Goal: Task Accomplishment & Management: Use online tool/utility

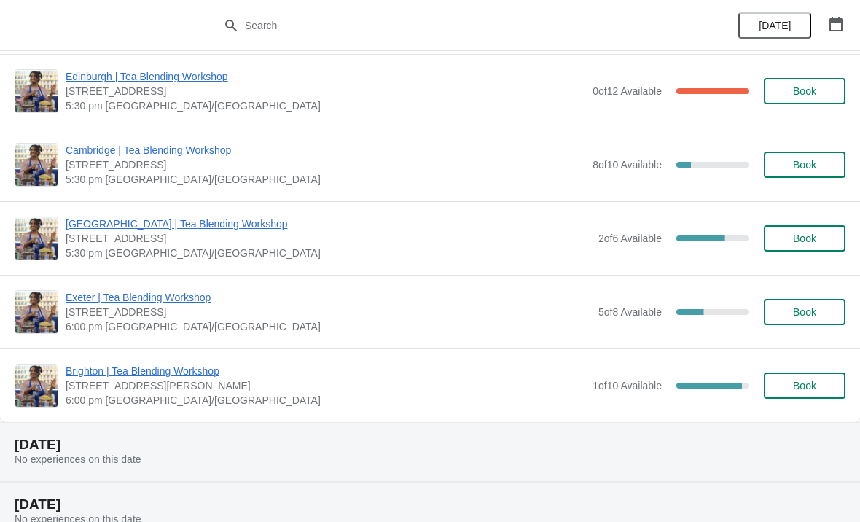
scroll to position [742, 0]
click at [243, 240] on span "[STREET_ADDRESS]" at bounding box center [328, 239] width 525 height 15
click at [271, 227] on span "[GEOGRAPHIC_DATA] | Tea Blending Workshop" at bounding box center [328, 224] width 525 height 15
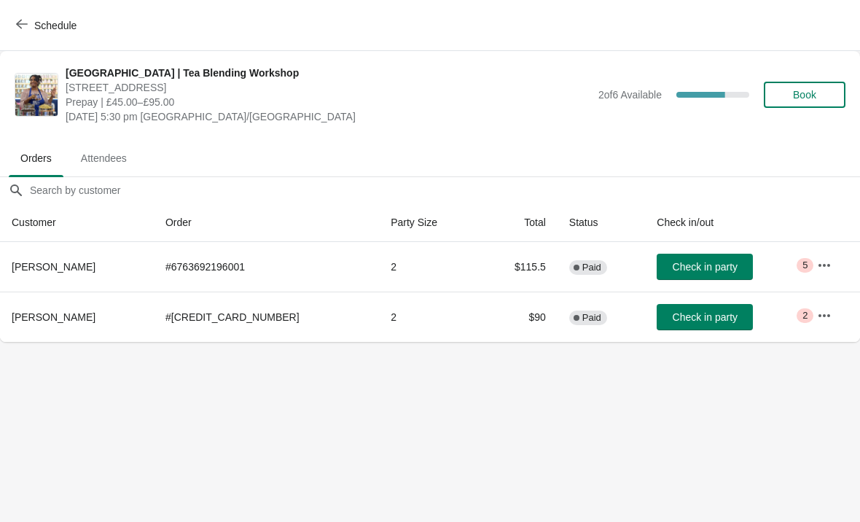
click at [112, 167] on span "Attendees" at bounding box center [103, 158] width 69 height 26
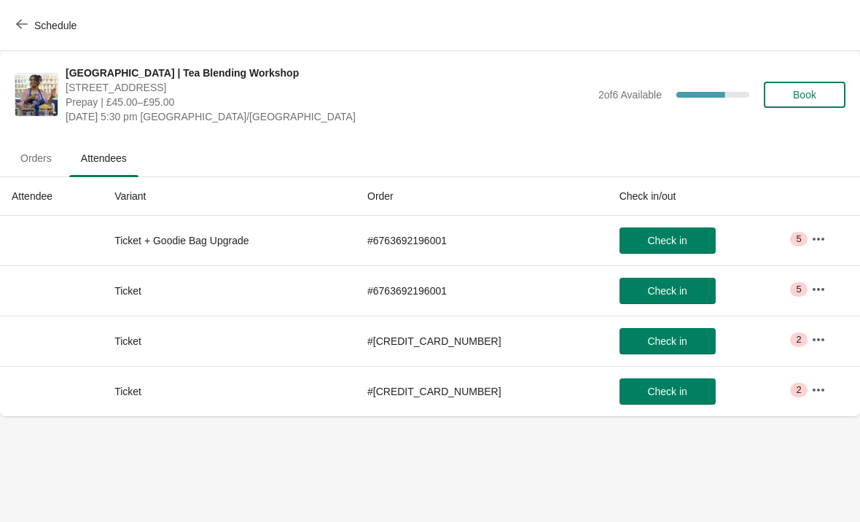
click at [49, 154] on span "Orders" at bounding box center [36, 158] width 55 height 26
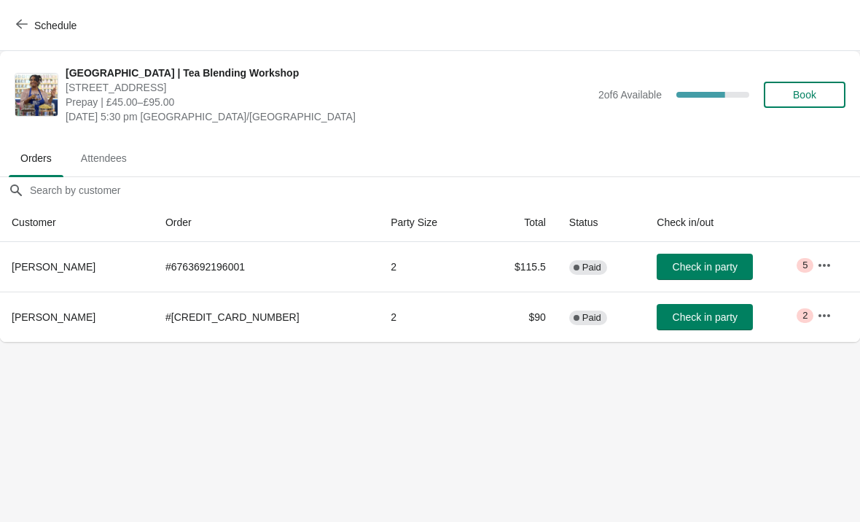
click at [818, 267] on icon "button" at bounding box center [824, 265] width 15 height 15
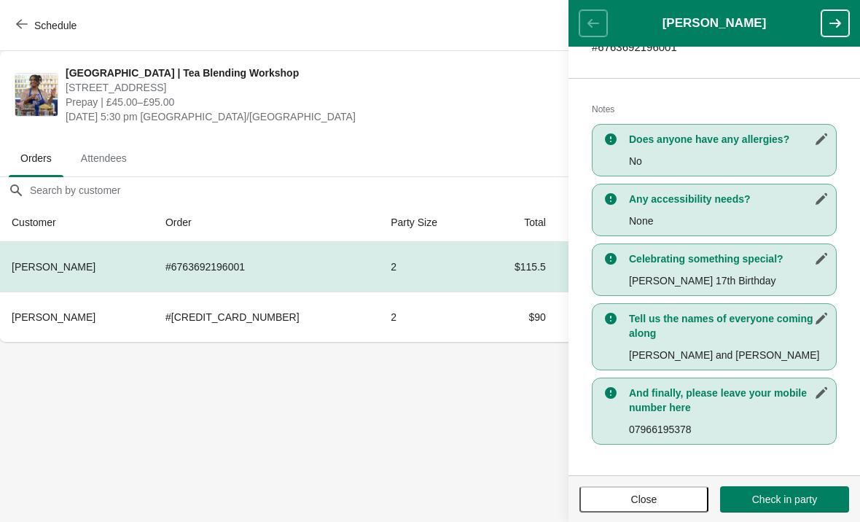
scroll to position [267, 0]
click at [219, 174] on ul "Orders Attendees" at bounding box center [430, 157] width 848 height 38
click at [201, 419] on body "Schedule [GEOGRAPHIC_DATA] | Tea Blending Workshop [STREET_ADDRESS] Prepay | £4…" at bounding box center [430, 261] width 860 height 522
click at [631, 501] on span "Close" at bounding box center [644, 499] width 26 height 12
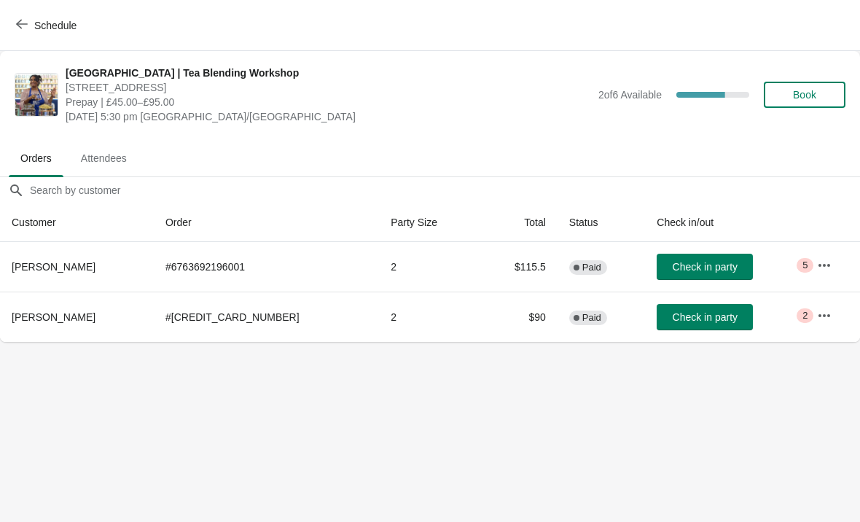
click at [105, 153] on span "Attendees" at bounding box center [103, 158] width 69 height 26
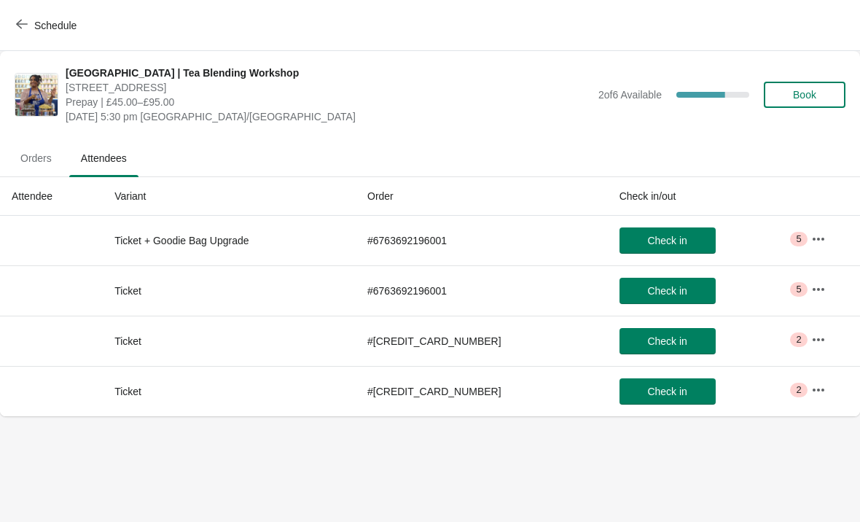
click at [33, 158] on span "Orders" at bounding box center [36, 158] width 55 height 26
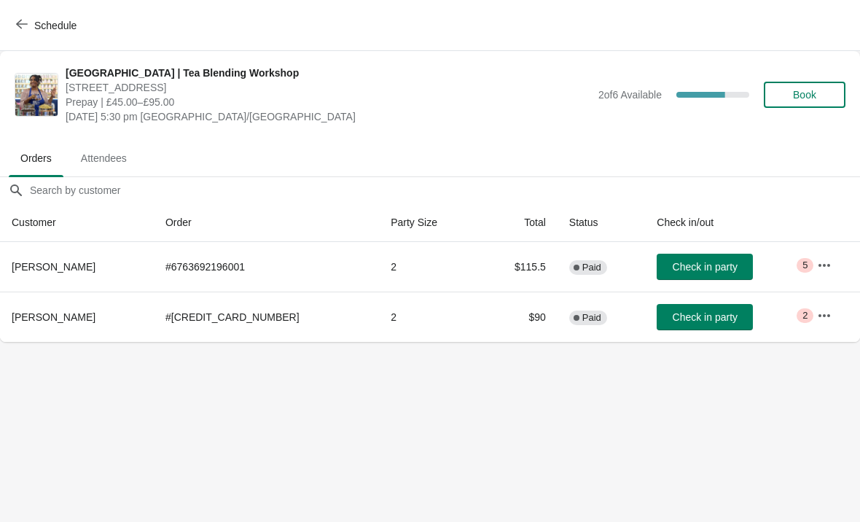
click at [822, 325] on button "button" at bounding box center [824, 315] width 26 height 26
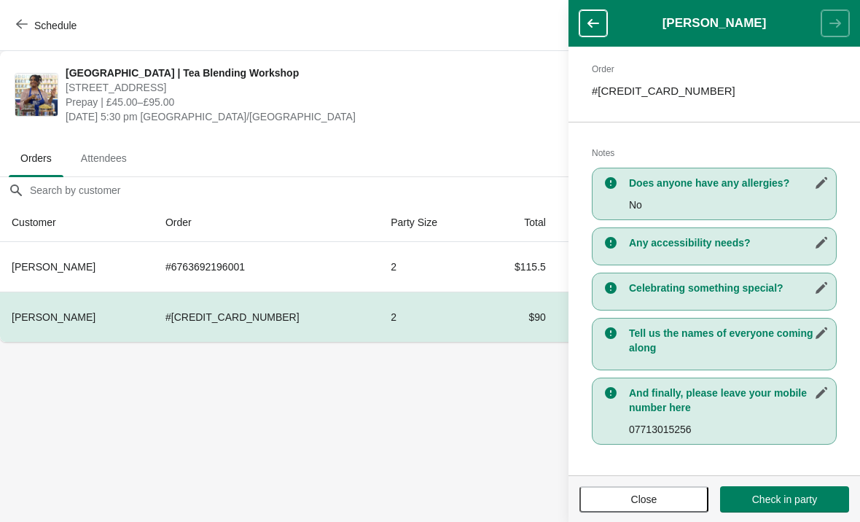
scroll to position [223, 0]
click at [573, 39] on header "[PERSON_NAME]" at bounding box center [713, 23] width 291 height 47
